Goal: Transaction & Acquisition: Purchase product/service

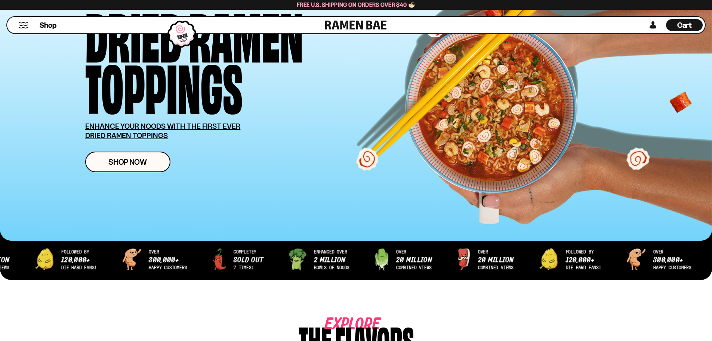
scroll to position [37, 0]
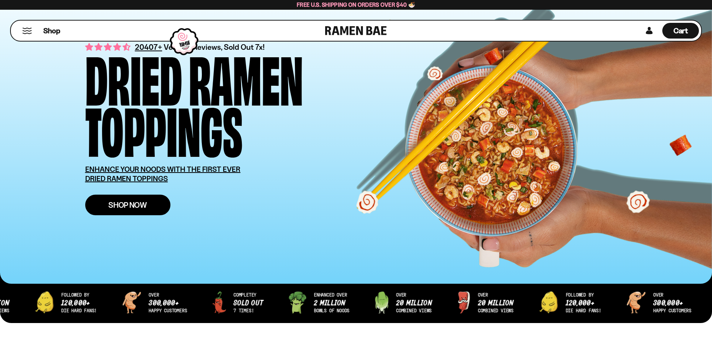
click at [126, 206] on span "Shop Now" at bounding box center [127, 205] width 39 height 8
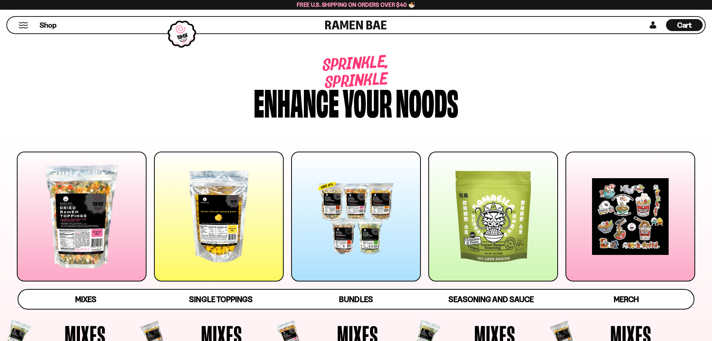
scroll to position [112, 0]
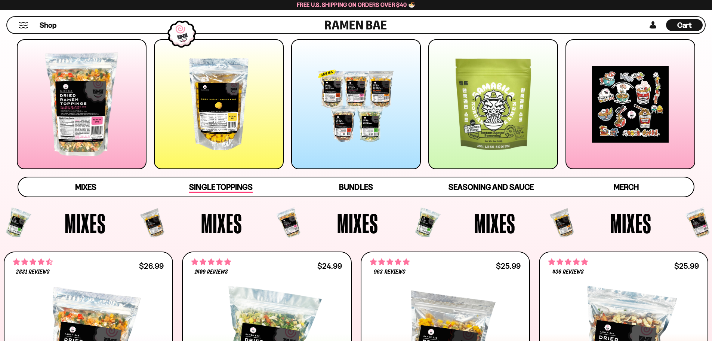
click at [227, 187] on span "Single Toppings" at bounding box center [220, 187] width 63 height 10
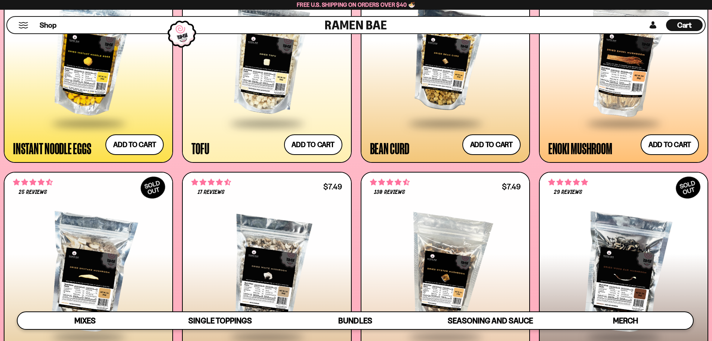
scroll to position [1209, 0]
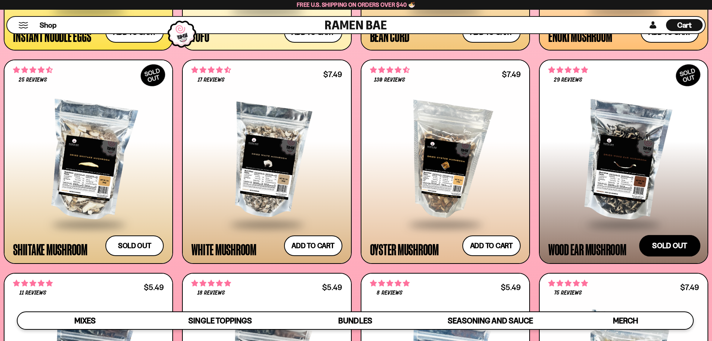
click at [678, 243] on button "Sold out" at bounding box center [670, 246] width 61 height 22
click at [633, 173] on div at bounding box center [624, 160] width 151 height 125
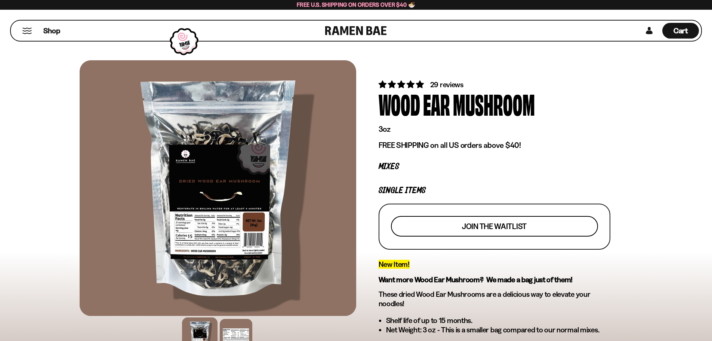
click at [516, 220] on button "Join the waitlist" at bounding box center [494, 226] width 207 height 21
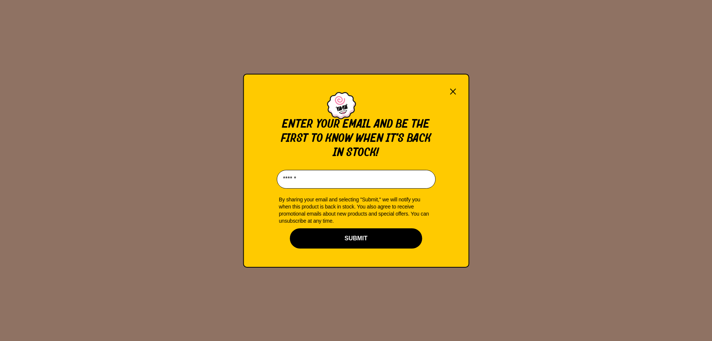
click at [321, 182] on input "Email*" at bounding box center [356, 179] width 159 height 19
type input "**********"
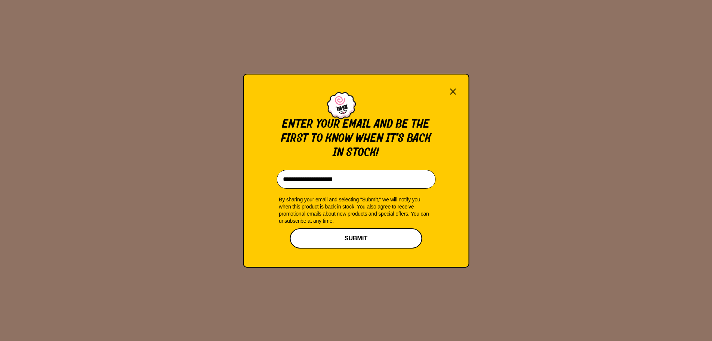
click at [334, 243] on button "SUBMIT" at bounding box center [356, 238] width 132 height 20
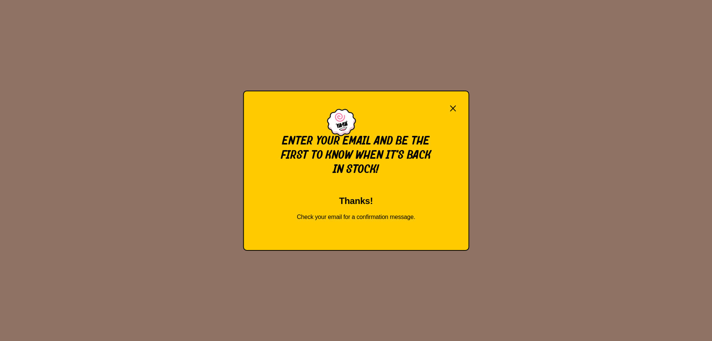
click at [454, 106] on button "×" at bounding box center [453, 108] width 8 height 10
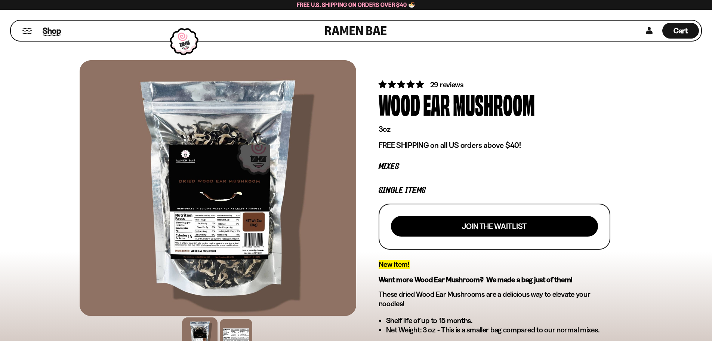
click at [50, 31] on span "Shop" at bounding box center [52, 30] width 18 height 11
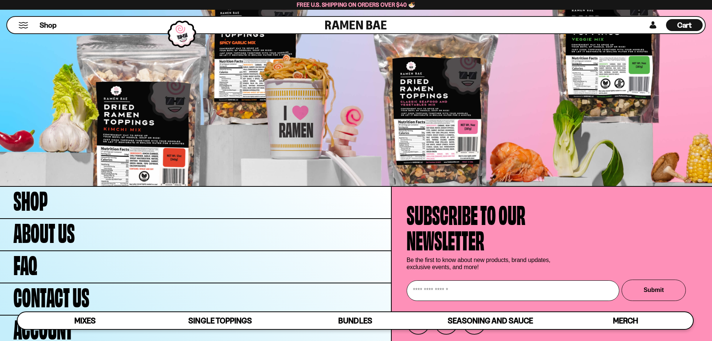
scroll to position [3001, 0]
